Goal: Feedback & Contribution: Leave review/rating

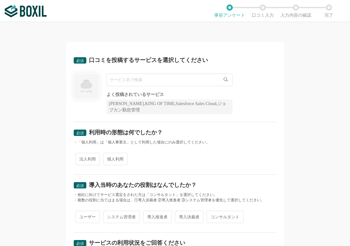
click at [164, 81] on input "text" at bounding box center [169, 80] width 126 height 13
click at [224, 81] on icon at bounding box center [226, 79] width 4 height 4
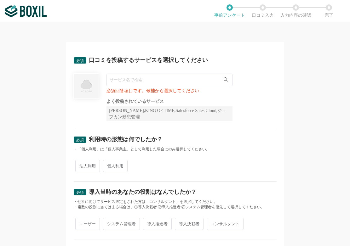
click at [159, 78] on input "text" at bounding box center [169, 80] width 126 height 13
click at [156, 93] on div "必須回答項目です。候補から選択してください" at bounding box center [169, 91] width 126 height 4
click at [89, 90] on img at bounding box center [86, 86] width 26 height 26
click at [150, 80] on input "text" at bounding box center [169, 80] width 126 height 13
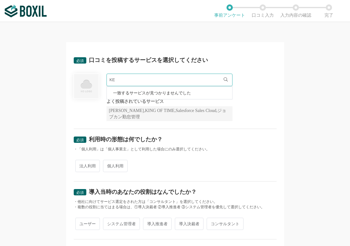
type input "K"
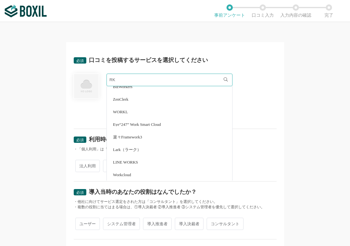
scroll to position [535, 0]
type input "R"
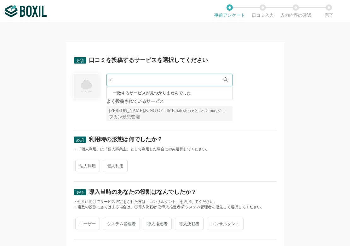
type input "k"
type input "ｷ"
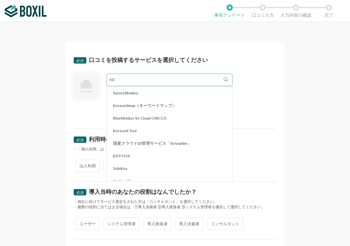
type input "K"
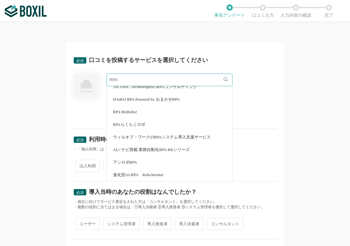
scroll to position [32, 0]
click at [174, 148] on span "AI／ナビ搭載 業務自動化RPA RKシリーズ" at bounding box center [151, 149] width 77 height 4
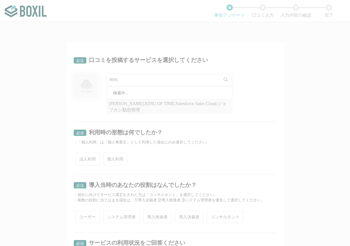
type input "AI／ナビ搭載 業務自動化RPA RKシリーズ"
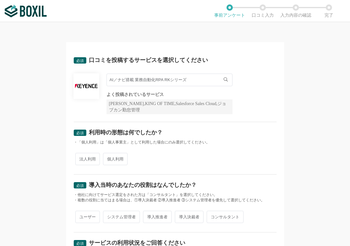
click at [136, 96] on div "よく投稿されているサービス" at bounding box center [169, 95] width 126 height 4
drag, startPoint x: 104, startPoint y: 93, endPoint x: 110, endPoint y: 93, distance: 6.0
click at [110, 93] on div "AI／ナビ搭載 業務自動化RPA RKシリーズ AI／ナビ搭載 業務自動化RPA RKシリーズ よく投稿されているサービス Sansan,KING OF TI…" at bounding box center [175, 94] width 203 height 41
click at [112, 93] on div "よく投稿されているサービス" at bounding box center [169, 95] width 126 height 4
click at [165, 94] on div "よく投稿されているサービス" at bounding box center [169, 95] width 126 height 4
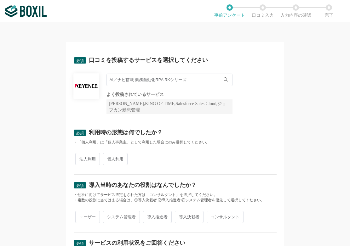
click at [224, 79] on icon at bounding box center [226, 79] width 4 height 4
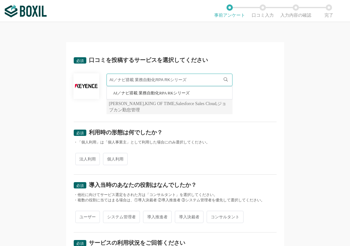
click at [185, 93] on span "AI／ナビ搭載 業務自動化RPA RKシリーズ" at bounding box center [151, 93] width 77 height 4
click at [94, 88] on img at bounding box center [86, 86] width 26 height 6
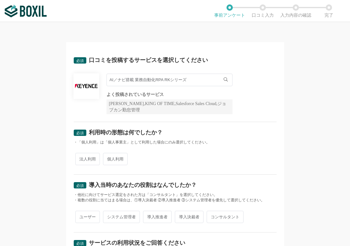
click at [86, 160] on span "法人利用" at bounding box center [87, 159] width 25 height 12
click at [81, 158] on input "法人利用" at bounding box center [79, 156] width 4 height 4
radio input "true"
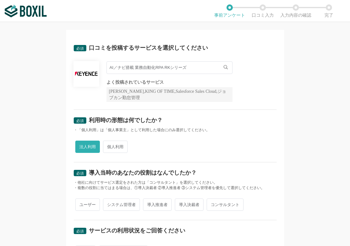
scroll to position [31, 0]
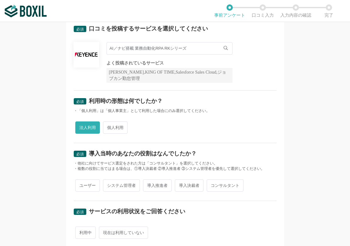
click at [86, 183] on span "ユーザー" at bounding box center [87, 186] width 25 height 12
click at [81, 183] on input "ユーザー" at bounding box center [79, 182] width 4 height 4
radio input "true"
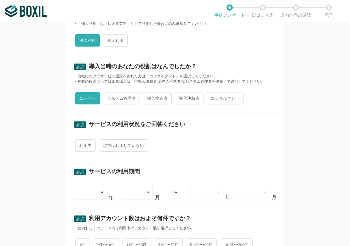
scroll to position [126, 0]
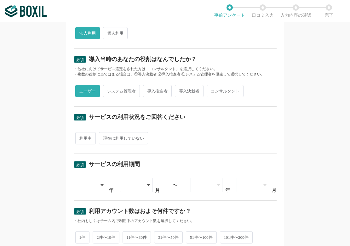
click at [85, 139] on span "利用中" at bounding box center [85, 138] width 20 height 12
click at [81, 137] on input "利用中" at bounding box center [79, 135] width 4 height 4
radio input "true"
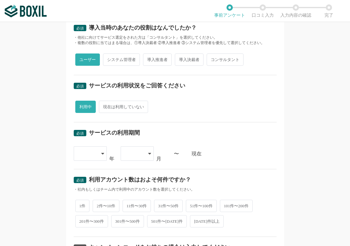
scroll to position [189, 0]
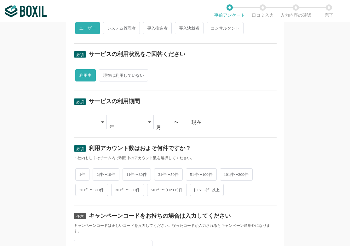
click at [101, 122] on icon at bounding box center [102, 123] width 3 height 2
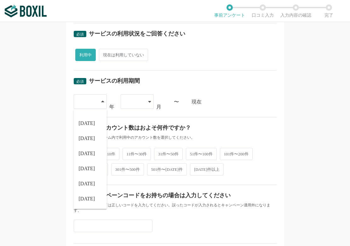
scroll to position [220, 0]
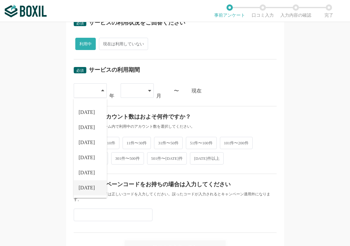
click at [83, 186] on span "[DATE]" at bounding box center [87, 188] width 16 height 5
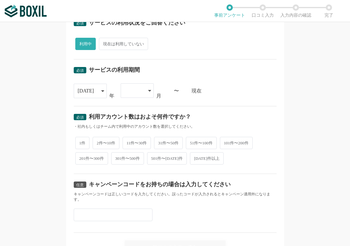
click at [148, 89] on icon at bounding box center [149, 90] width 3 height 5
click at [132, 128] on li "06" at bounding box center [137, 127] width 33 height 15
click at [149, 91] on div "06" at bounding box center [137, 90] width 33 height 14
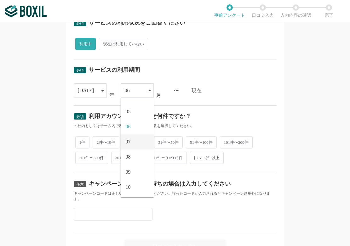
click at [131, 143] on li "07" at bounding box center [137, 141] width 33 height 15
click at [135, 143] on span "11件〜30件" at bounding box center [137, 142] width 29 height 12
click at [128, 141] on input "11件〜30件" at bounding box center [126, 139] width 4 height 4
radio input "true"
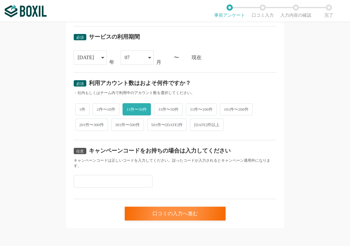
scroll to position [256, 0]
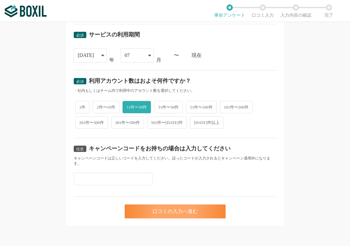
click at [181, 212] on div "口コミの入力へ進む" at bounding box center [175, 212] width 101 height 14
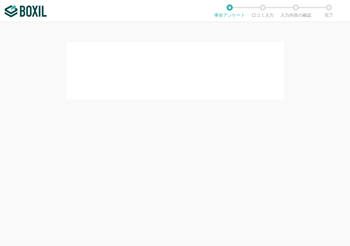
scroll to position [0, 0]
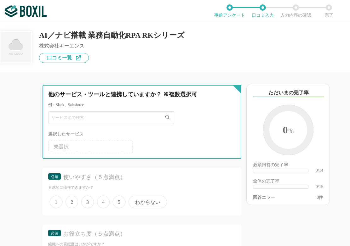
click at [91, 115] on input "text" at bounding box center [111, 117] width 126 height 13
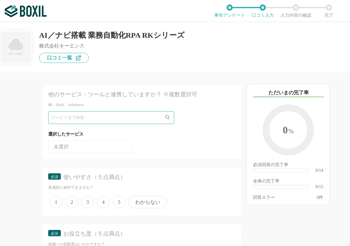
click at [106, 143] on li "未選択" at bounding box center [90, 147] width 84 height 13
click at [149, 139] on ul "未選択" at bounding box center [141, 145] width 187 height 15
click at [165, 117] on icon at bounding box center [167, 117] width 4 height 4
click at [88, 203] on span "3" at bounding box center [87, 202] width 13 height 13
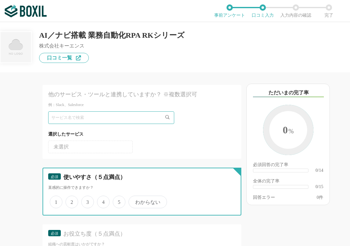
click at [87, 201] on input "3" at bounding box center [85, 199] width 4 height 4
radio input "true"
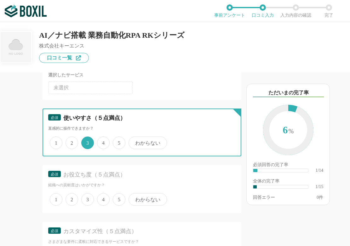
scroll to position [63, 0]
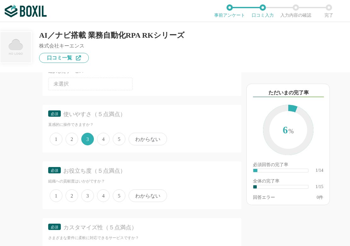
click at [90, 193] on span "3" at bounding box center [87, 196] width 13 height 13
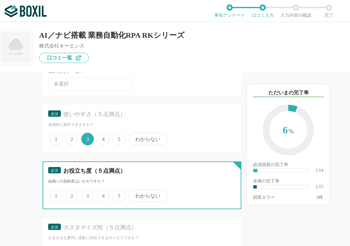
click at [87, 193] on input "3" at bounding box center [85, 193] width 4 height 4
radio input "true"
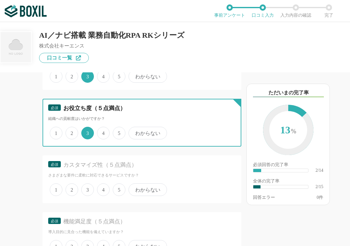
scroll to position [126, 0]
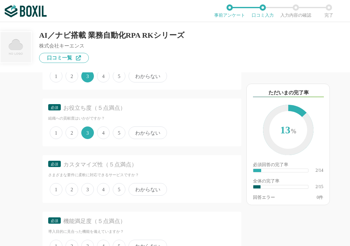
click at [84, 191] on span "3" at bounding box center [87, 189] width 13 height 13
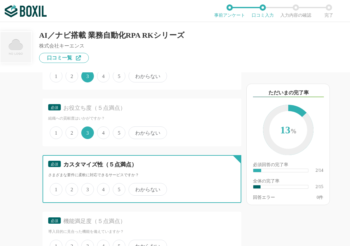
click at [84, 188] on input "3" at bounding box center [85, 186] width 4 height 4
radio input "true"
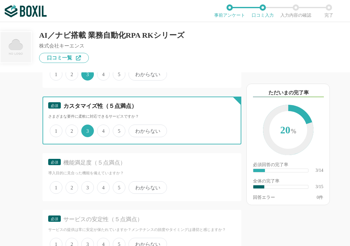
scroll to position [189, 0]
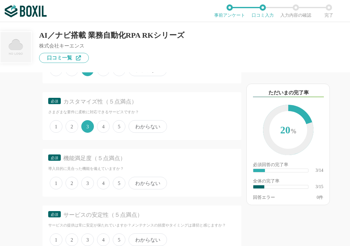
click at [91, 183] on span "3" at bounding box center [87, 183] width 13 height 13
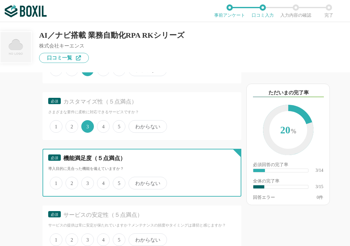
click at [87, 182] on input "3" at bounding box center [85, 180] width 4 height 4
radio input "true"
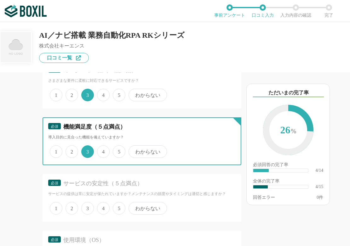
scroll to position [252, 0]
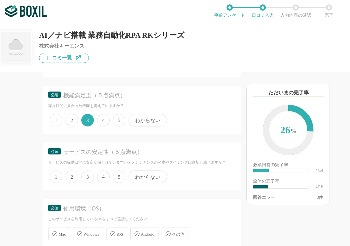
click at [85, 179] on span "3" at bounding box center [87, 177] width 13 height 13
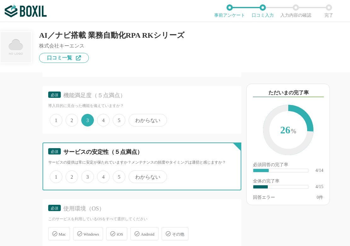
click at [85, 176] on input "3" at bounding box center [85, 174] width 4 height 4
radio input "true"
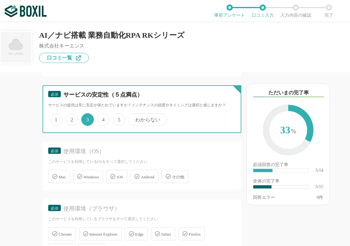
scroll to position [315, 0]
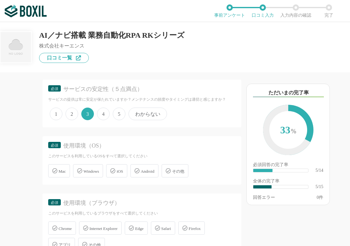
click at [98, 172] on span "Windows" at bounding box center [90, 171] width 15 height 5
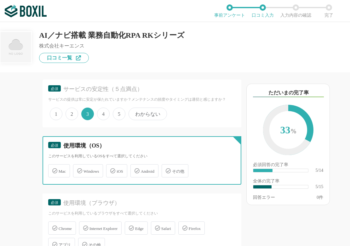
click at [78, 169] on input "Windows" at bounding box center [76, 167] width 4 height 4
checkbox input "true"
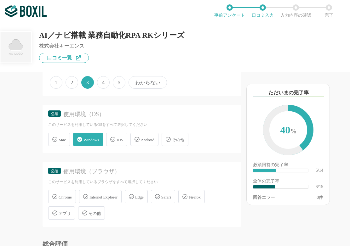
click at [134, 198] on icon at bounding box center [131, 196] width 5 height 5
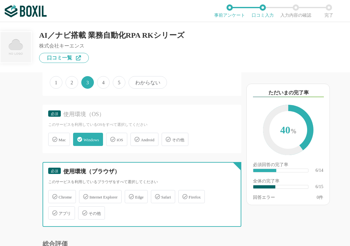
click at [130, 195] on input "Edge" at bounding box center [128, 193] width 4 height 4
checkbox input "true"
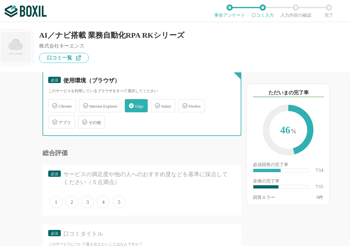
scroll to position [441, 0]
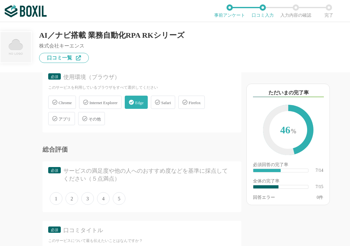
click at [87, 200] on span "3" at bounding box center [87, 198] width 13 height 13
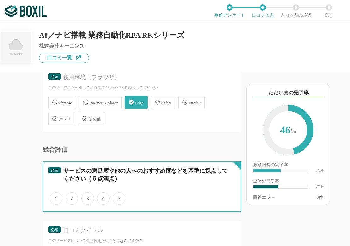
click at [87, 197] on input "3" at bounding box center [85, 195] width 4 height 4
radio input "true"
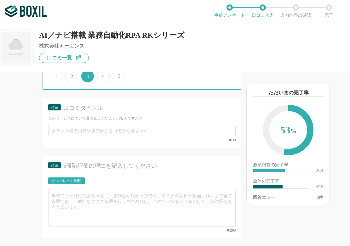
scroll to position [567, 0]
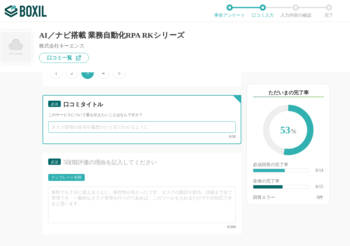
click at [67, 130] on input "text" at bounding box center [141, 127] width 187 height 11
drag, startPoint x: 71, startPoint y: 128, endPoint x: 124, endPoint y: 128, distance: 52.9
click at [124, 128] on input "朝の5分が短縮になります" at bounding box center [141, 127] width 187 height 11
type input "朝"
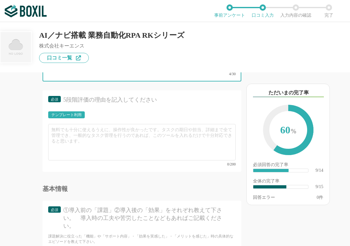
scroll to position [630, 0]
type input "朝の5分"
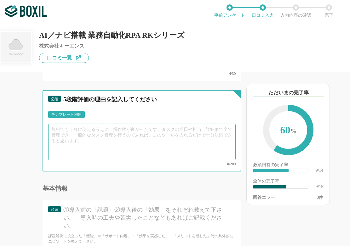
click at [86, 135] on textarea at bounding box center [141, 142] width 187 height 37
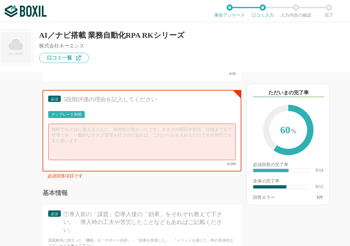
click at [77, 113] on div "テンプレート利用" at bounding box center [66, 115] width 30 height 4
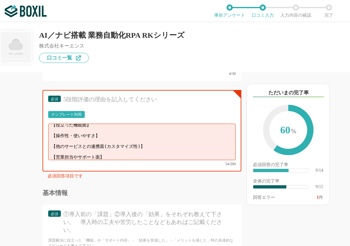
scroll to position [0, 0]
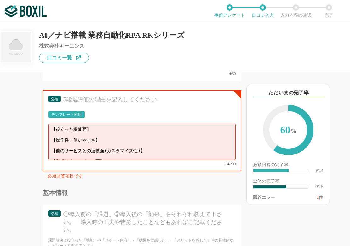
click at [72, 113] on div "テンプレート利用" at bounding box center [66, 115] width 30 height 4
click at [149, 150] on textarea "【役立った機能面】 【操作性・使いやすさ】 【他のサービスとの連携面(カスタマイズ性)】 【営業担当やサポート面】" at bounding box center [141, 142] width 187 height 37
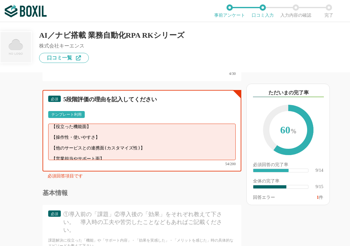
scroll to position [4, 0]
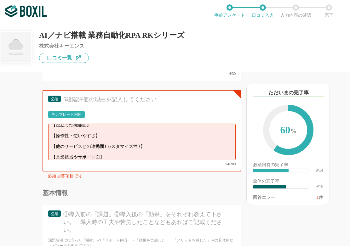
click at [116, 70] on div "AI／ナビ搭載 業務自動化RPA RKシリーズ 株式会社キーエンス 口コミ一覧" at bounding box center [175, 47] width 350 height 50
drag, startPoint x: 146, startPoint y: 155, endPoint x: 141, endPoint y: 154, distance: 5.0
click at [142, 155] on textarea "【役立った機能面】 【操作性・使いやすさ】 【他のサービスとの連携面(カスタマイズ性)】 【営業担当やサポート面】" at bounding box center [141, 142] width 187 height 37
click at [57, 129] on textarea "【役立った機能面】 【操作性・使いやすさ】 【他のサービスとの連携面(カスタマイズ性)】 【営業担当やサポート面】" at bounding box center [141, 142] width 187 height 37
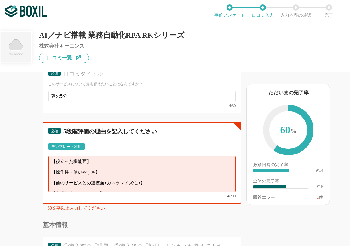
scroll to position [598, 0]
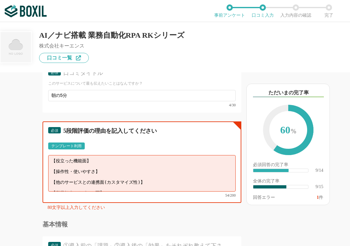
click at [74, 159] on textarea "【役立った機能面】 【操作性・使いやすさ】 【他のサービスとの連携面(カスタマイズ性)】 【営業担当やサポート面】" at bounding box center [141, 173] width 187 height 37
drag, startPoint x: 93, startPoint y: 161, endPoint x: 54, endPoint y: 157, distance: 38.9
click at [54, 157] on textarea "【役立った機能面】 【操作性・使いやすさ】 【他のサービスとの連携面(カスタマイズ性)】 【営業担当やサポート面】" at bounding box center [141, 173] width 187 height 37
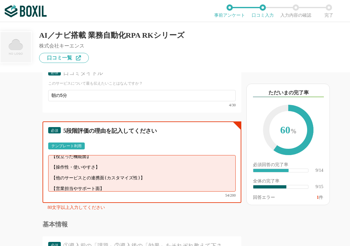
drag, startPoint x: 53, startPoint y: 159, endPoint x: 147, endPoint y: 193, distance: 100.4
click at [147, 193] on div "【役立った機能面】 【操作性・使いやすさ】 【他のサービスとの連携面(カスタマイズ性)】 【営業担当やサポート面】 54/200" at bounding box center [141, 176] width 187 height 42
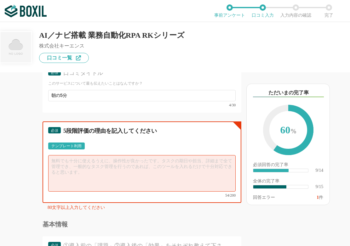
scroll to position [0, 0]
type textarea "す"
type textarea "な"
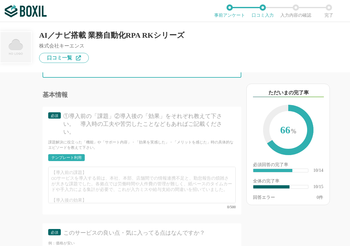
scroll to position [724, 0]
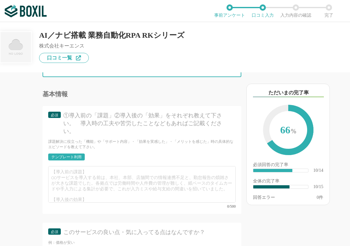
type textarea "画面認識でもシナリオが作れるので難しく考えなくても簡単な操作ならできそうですが、 一歩先に行くとなかなか説明なしでは組み立てられないので、そこのいくまでが 大…"
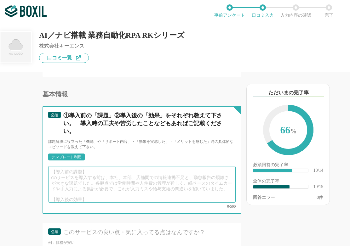
drag, startPoint x: 56, startPoint y: 170, endPoint x: 63, endPoint y: 169, distance: 6.6
click at [57, 169] on textarea at bounding box center [141, 184] width 187 height 37
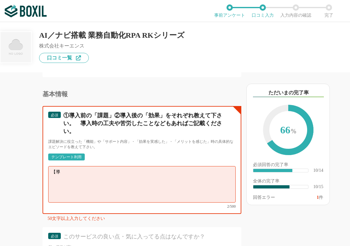
type textarea "【"
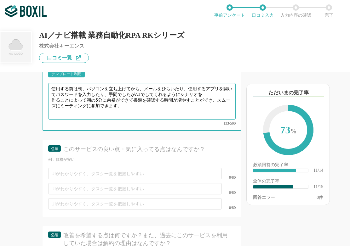
scroll to position [819, 0]
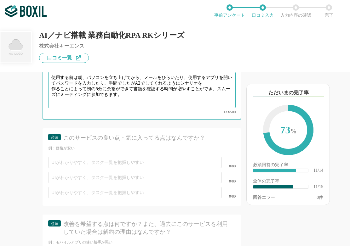
type textarea "使用する前は朝、パソコンを立ち上げてから、メールをひらいたり、使用するアプリを開いてパスワードを入力したり、手間でしたがAIでしてくれるようにシナリオを 作る…"
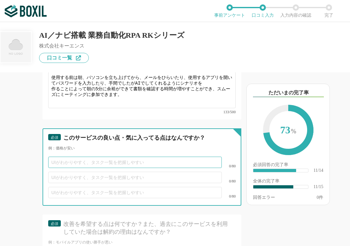
click at [65, 157] on input "text" at bounding box center [135, 162] width 174 height 11
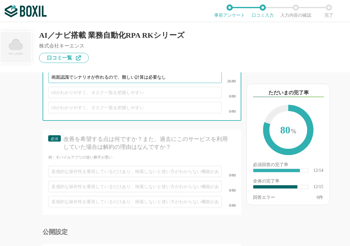
scroll to position [913, 0]
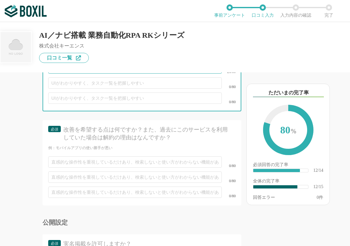
type input "画面認識でシナリオが作れるので、難しい計算は必要なし"
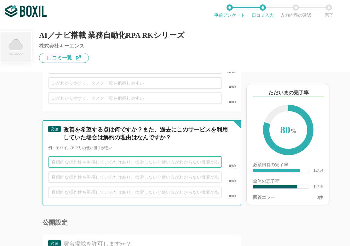
click at [63, 157] on input "text" at bounding box center [135, 162] width 174 height 11
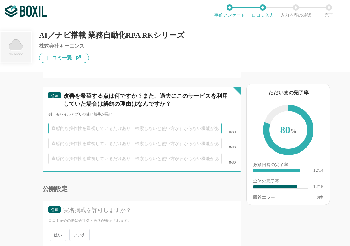
scroll to position [912, 0]
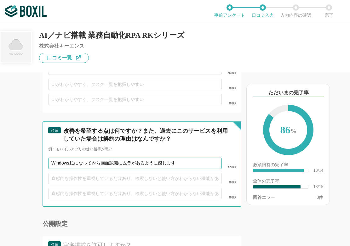
type input "Windows11になってから画面認識にムラがあるように感じます"
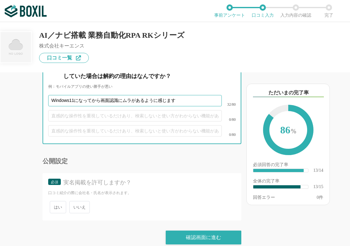
scroll to position [975, 0]
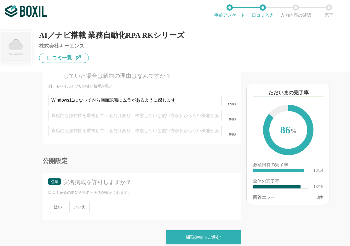
click at [81, 201] on span "いいえ" at bounding box center [79, 207] width 20 height 12
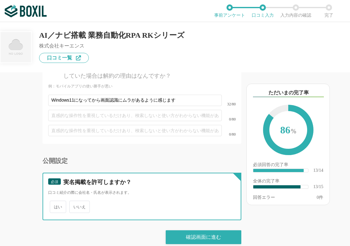
click at [75, 202] on input "いいえ" at bounding box center [73, 204] width 4 height 4
radio input "true"
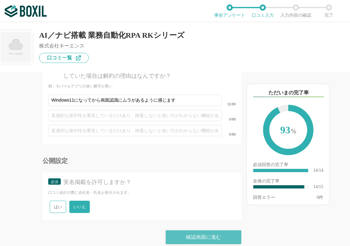
click at [212, 231] on div "確認画面に進む" at bounding box center [204, 238] width 76 height 14
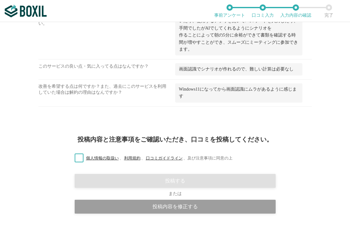
scroll to position [414, 0]
click at [77, 158] on label "個人情報の取扱い 、 利用規約 、 口コミガイドライン 、 及び注意事項に同意の上" at bounding box center [151, 158] width 163 height 7
click at [0, 0] on input "個人情報の取扱い 、 利用規約 、 口コミガイドライン 、 及び注意事項に同意の上" at bounding box center [0, 0] width 0 height 0
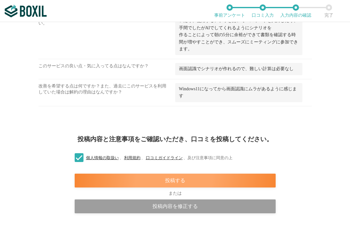
click at [205, 180] on div "投稿する" at bounding box center [175, 181] width 201 height 14
